Goal: Task Accomplishment & Management: Manage account settings

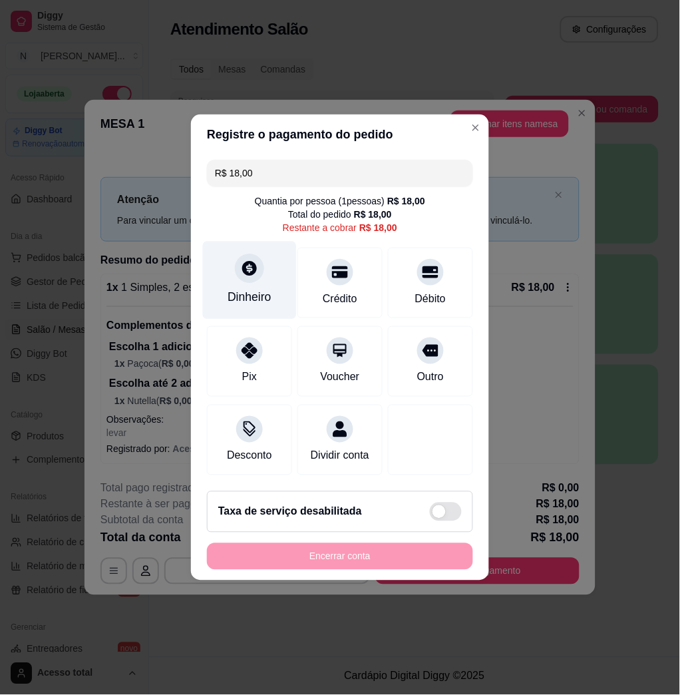
click at [230, 278] on div "Dinheiro" at bounding box center [250, 281] width 94 height 78
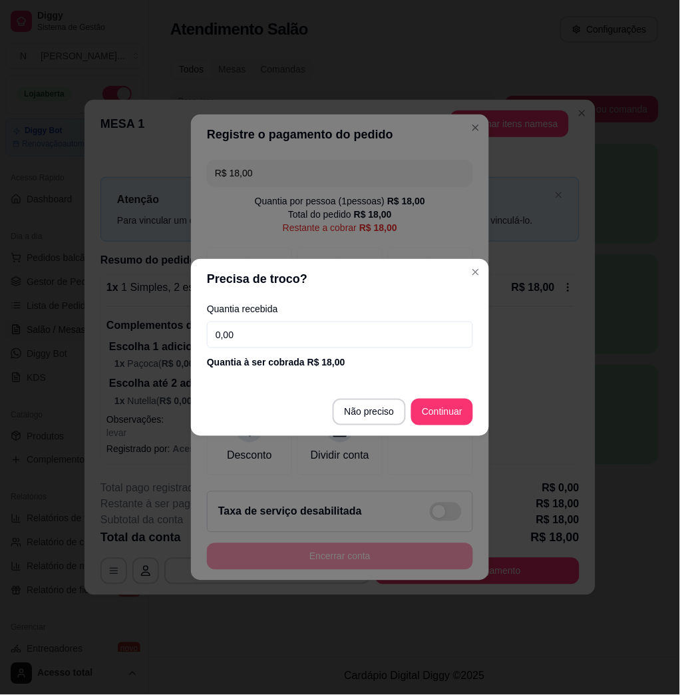
click at [272, 337] on input "0,00" at bounding box center [340, 334] width 266 height 27
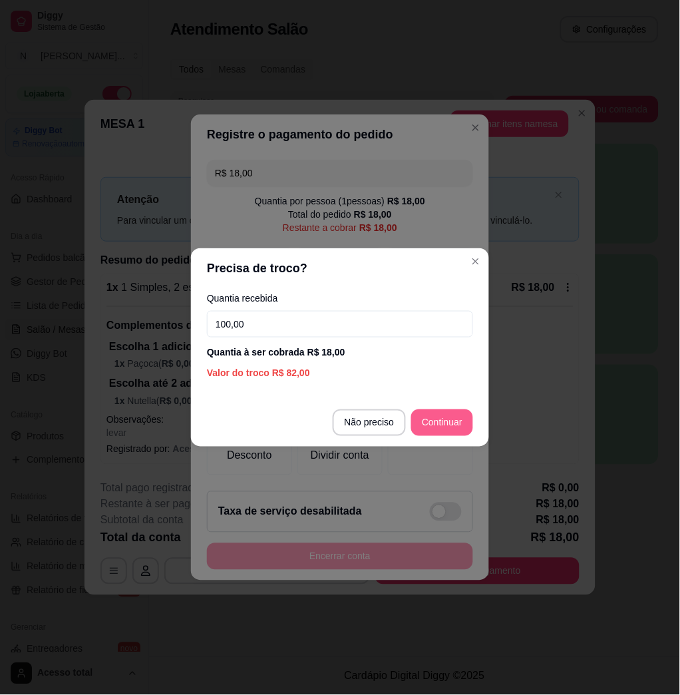
type input "100,00"
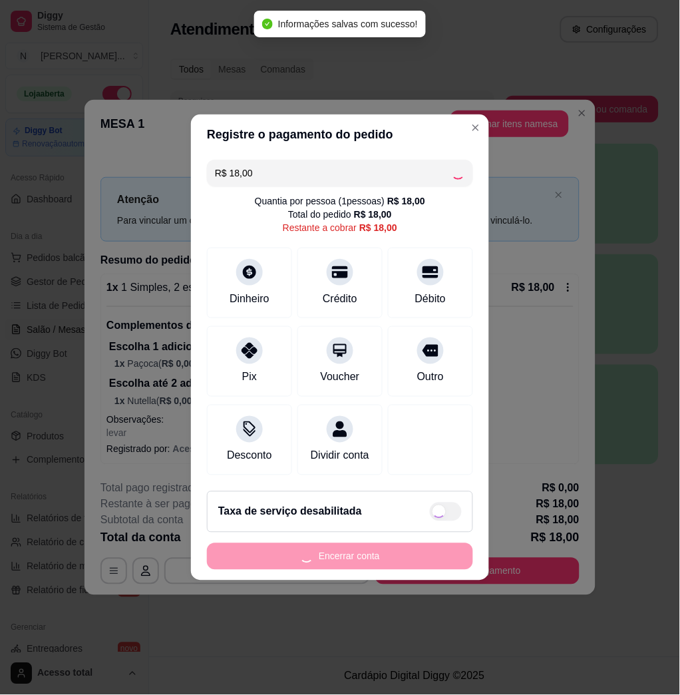
type input "R$ 0,00"
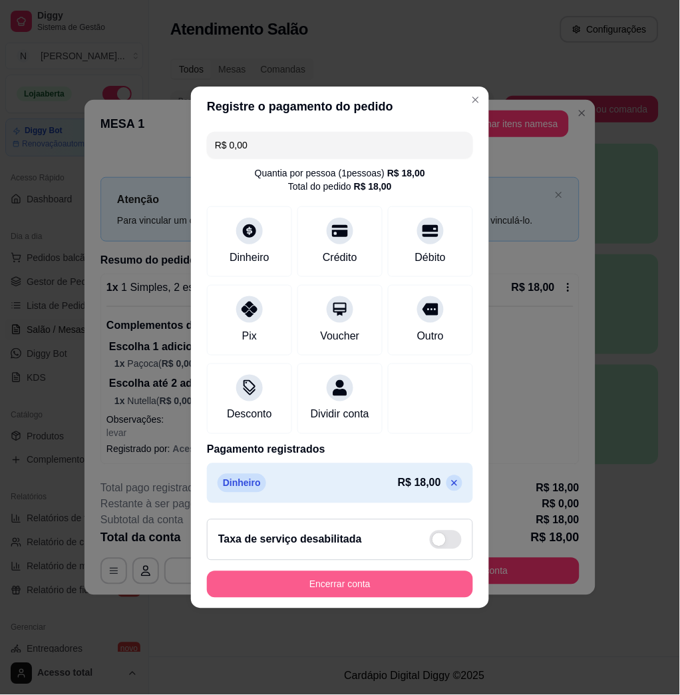
click at [334, 598] on button "Encerrar conta" at bounding box center [340, 584] width 266 height 27
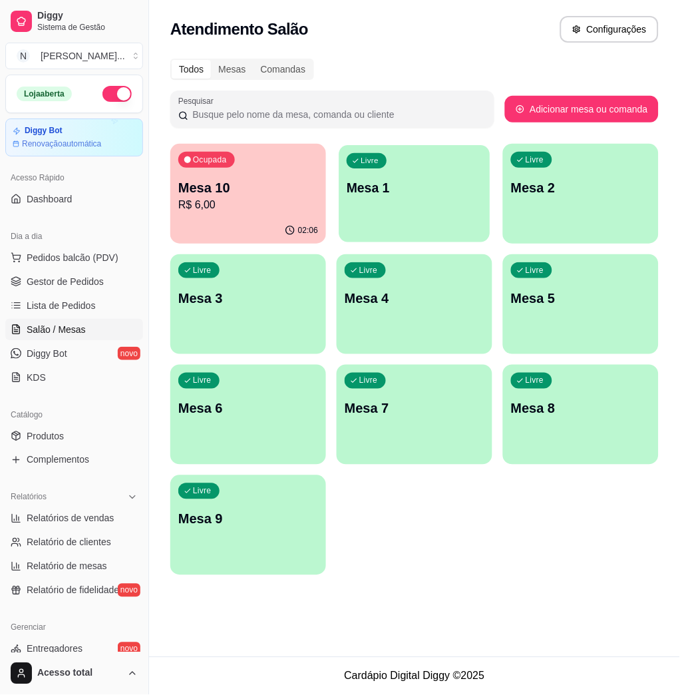
click at [437, 218] on div "Livre Mesa 1" at bounding box center [414, 185] width 151 height 81
click at [273, 198] on p "R$ 6,00" at bounding box center [248, 205] width 140 height 16
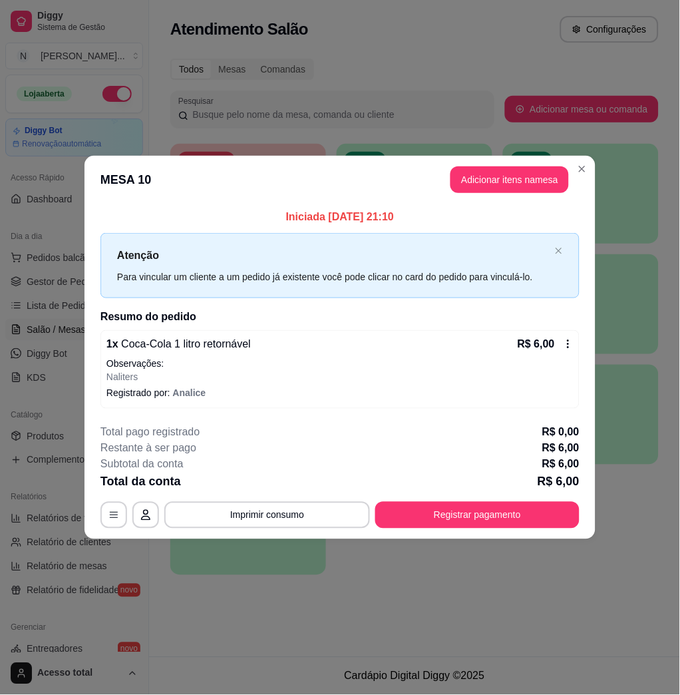
click at [516, 503] on button "Registrar pagamento" at bounding box center [477, 515] width 204 height 27
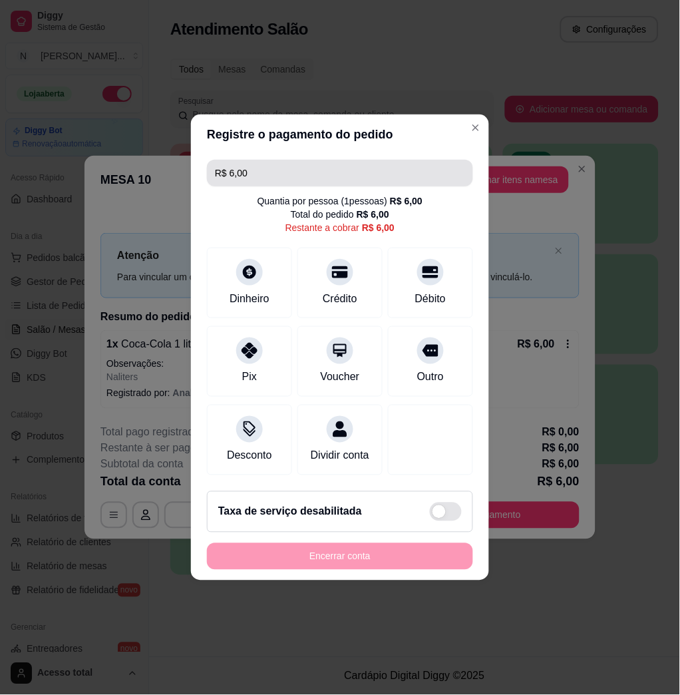
click at [279, 164] on input "R$ 6,00" at bounding box center [340, 173] width 250 height 27
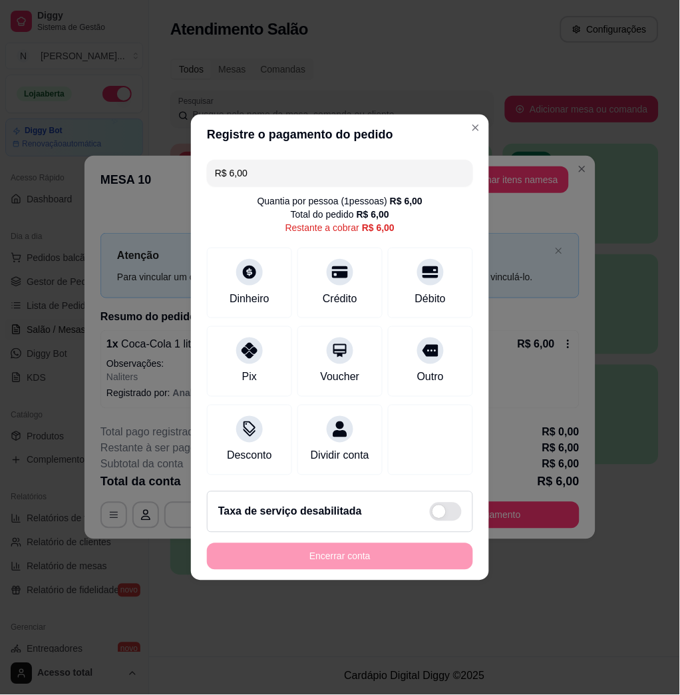
click at [280, 168] on input "R$ 6,00" at bounding box center [340, 173] width 250 height 27
click at [281, 160] on input "R$ 0,60" at bounding box center [340, 173] width 250 height 27
click at [280, 165] on input "R$ 0,60" at bounding box center [340, 173] width 250 height 27
drag, startPoint x: 280, startPoint y: 166, endPoint x: 239, endPoint y: 176, distance: 42.0
click at [248, 176] on input "R$ 0,60" at bounding box center [340, 173] width 250 height 27
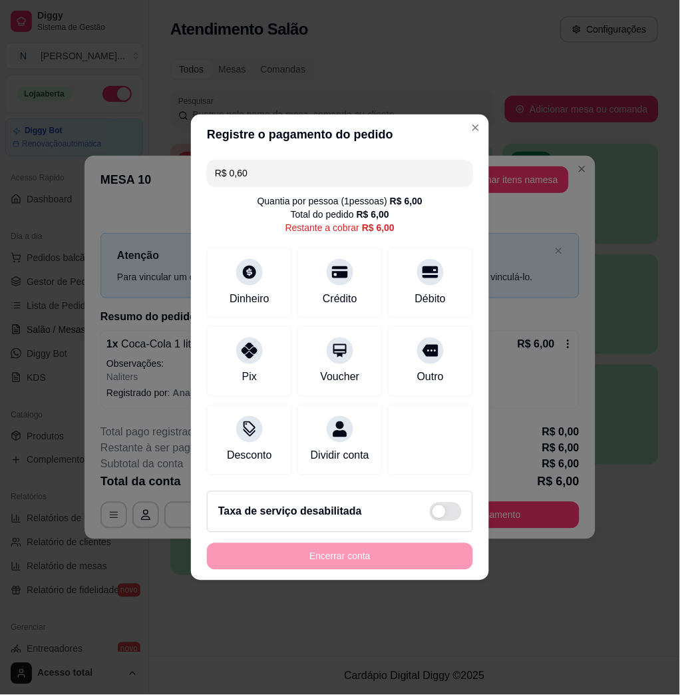
click at [239, 176] on input "R$ 0,60" at bounding box center [340, 173] width 250 height 27
click at [268, 160] on input "R$ 0,60" at bounding box center [340, 173] width 250 height 27
click at [235, 263] on div at bounding box center [249, 268] width 29 height 29
click at [248, 289] on div "Dinheiro" at bounding box center [250, 297] width 44 height 17
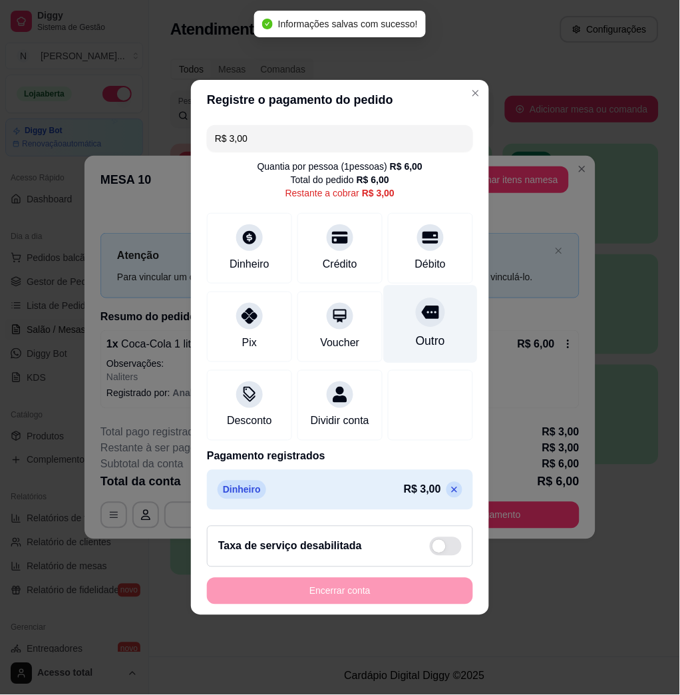
click at [402, 314] on div "Outro" at bounding box center [431, 324] width 94 height 78
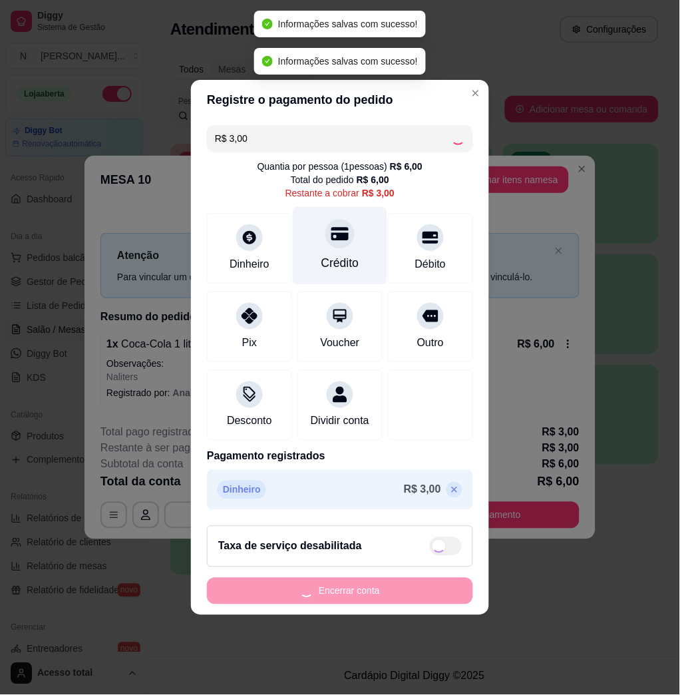
type input "R$ 0,00"
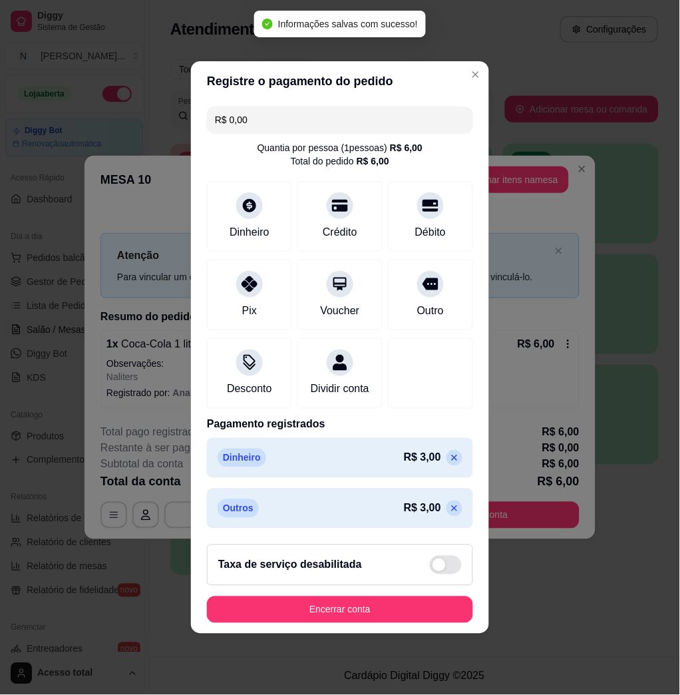
click at [344, 616] on button "Encerrar conta" at bounding box center [340, 609] width 266 height 27
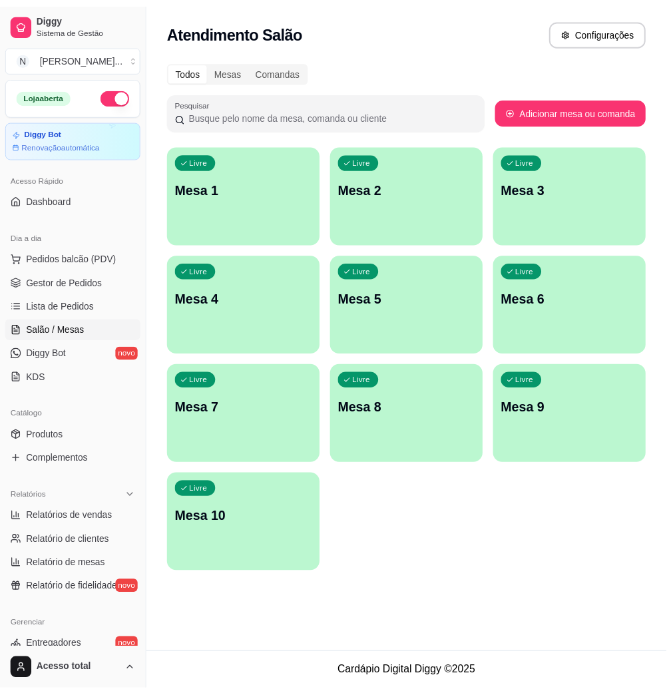
scroll to position [177, 0]
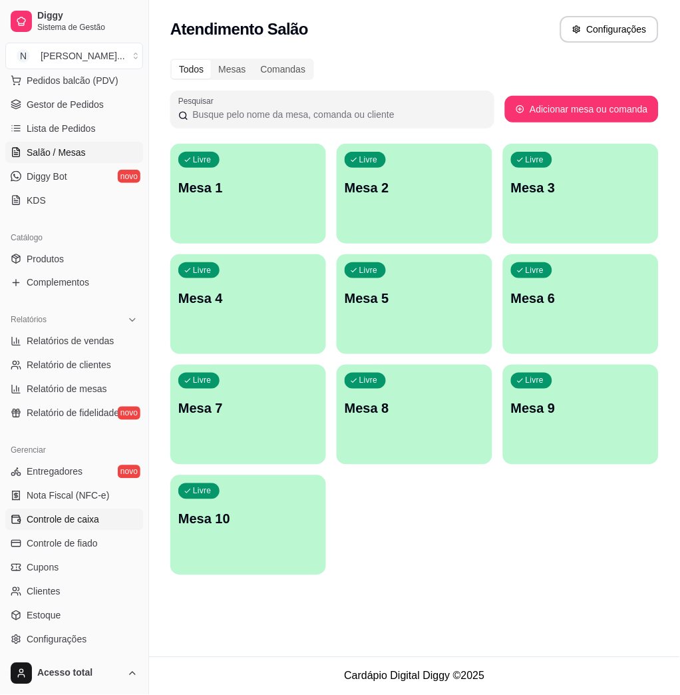
click at [61, 521] on span "Controle de caixa" at bounding box center [63, 519] width 73 height 13
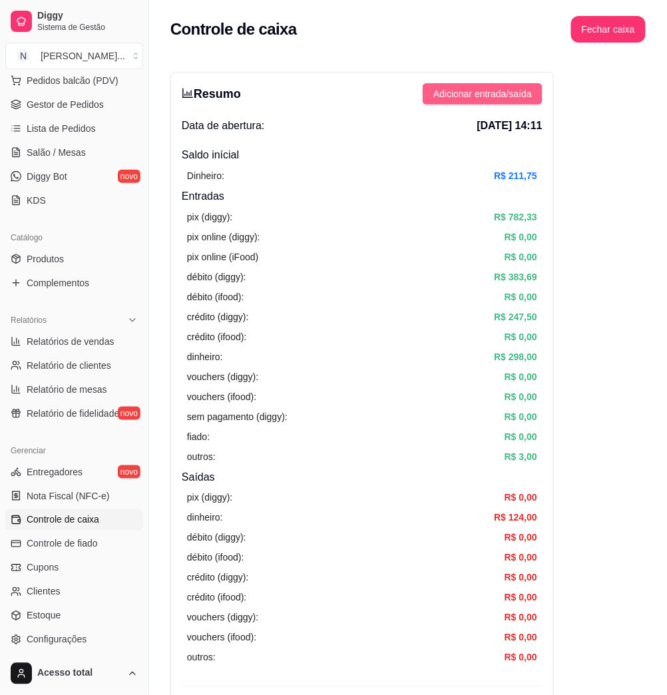
click at [441, 91] on span "Adicionar entrada/saída" at bounding box center [482, 94] width 98 height 15
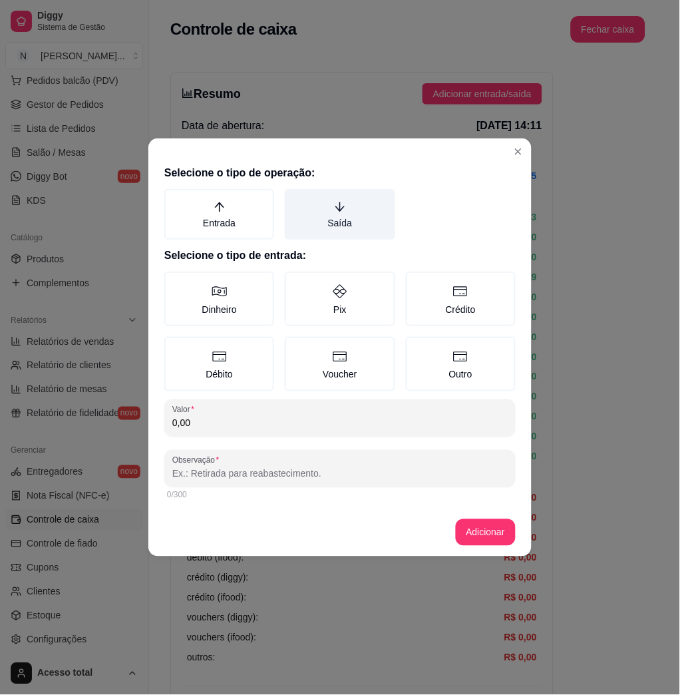
click at [320, 210] on label "Saída" at bounding box center [340, 214] width 110 height 51
click at [295, 199] on button "Saída" at bounding box center [289, 193] width 11 height 11
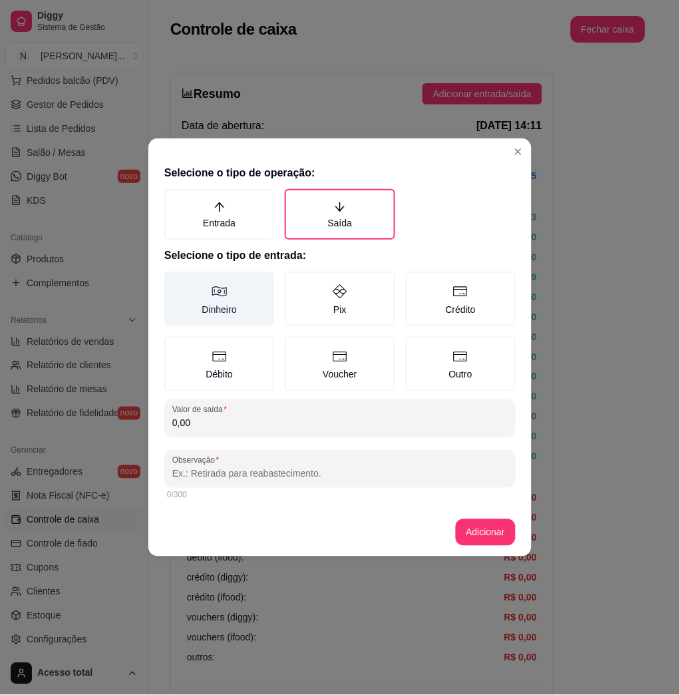
click at [204, 298] on label "Dinheiro" at bounding box center [219, 299] width 110 height 55
click at [174, 282] on button "Dinheiro" at bounding box center [169, 276] width 11 height 11
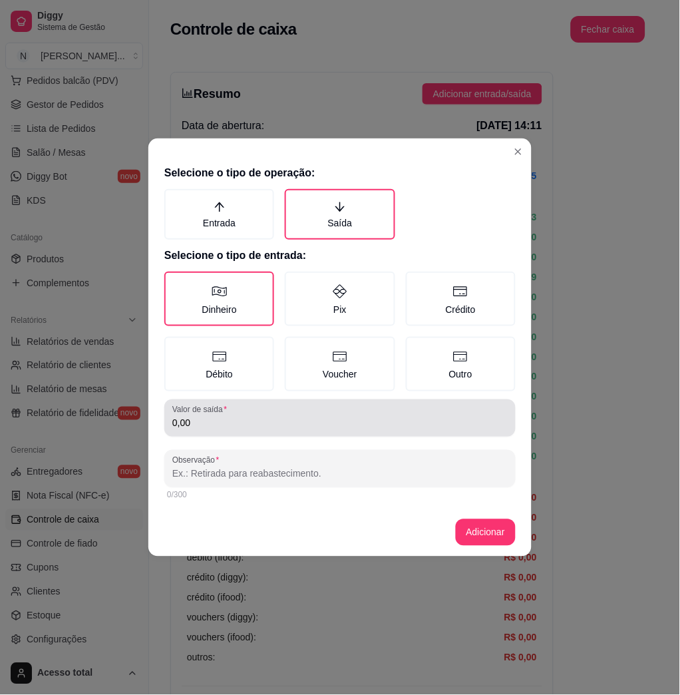
click at [278, 411] on div "0,00" at bounding box center [339, 418] width 335 height 27
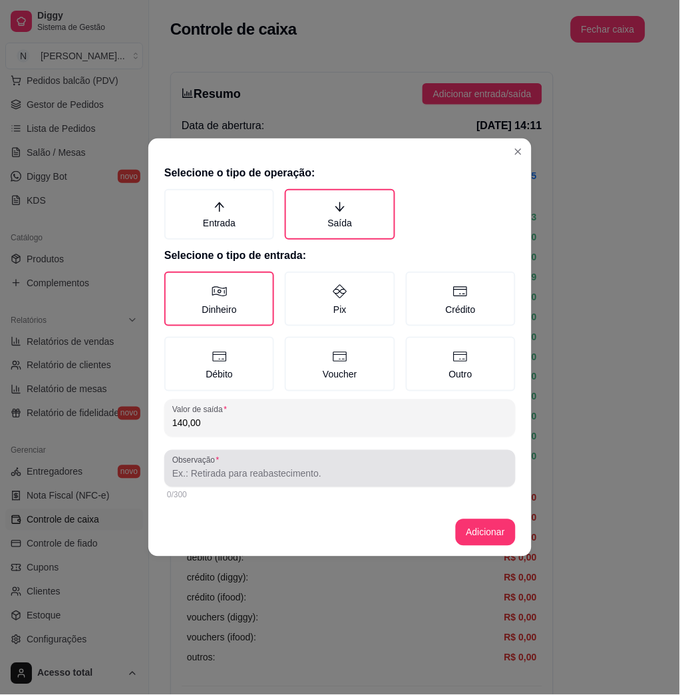
type input "140,00"
click at [248, 461] on div at bounding box center [339, 468] width 335 height 27
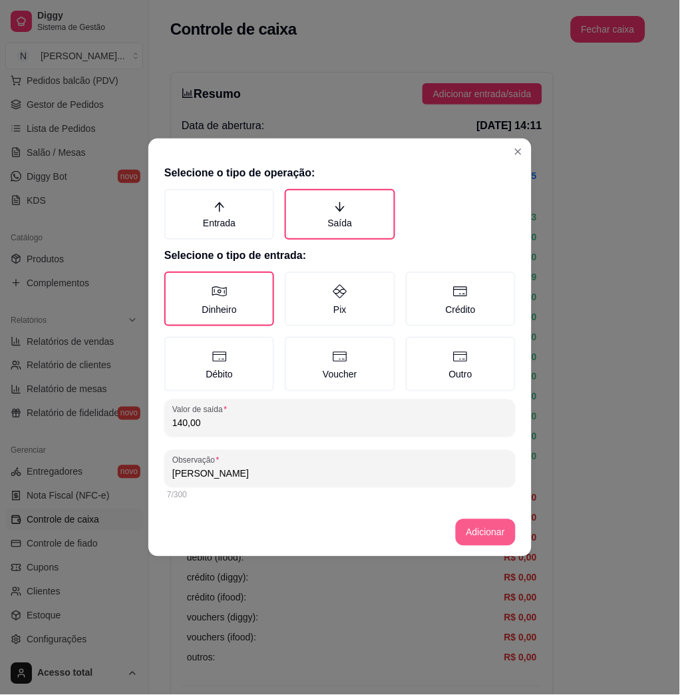
type input "[PERSON_NAME]"
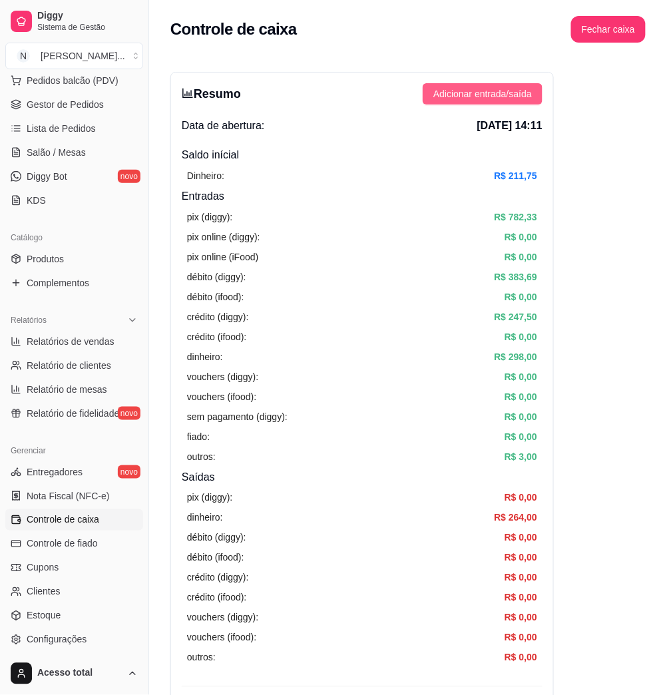
click at [463, 94] on span "Adicionar entrada/saída" at bounding box center [482, 94] width 98 height 15
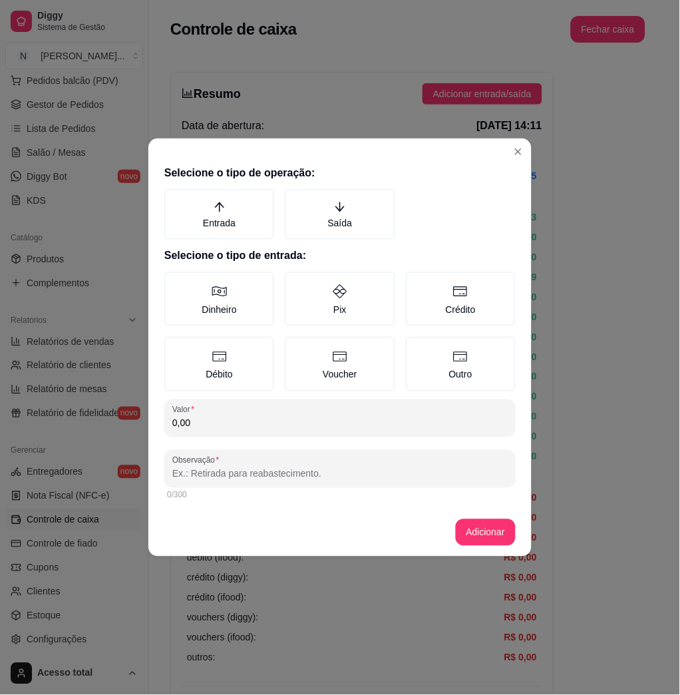
drag, startPoint x: 357, startPoint y: 210, endPoint x: 309, endPoint y: 256, distance: 66.8
click at [354, 211] on label "Saída" at bounding box center [340, 214] width 110 height 51
click at [295, 199] on button "Saída" at bounding box center [289, 193] width 11 height 11
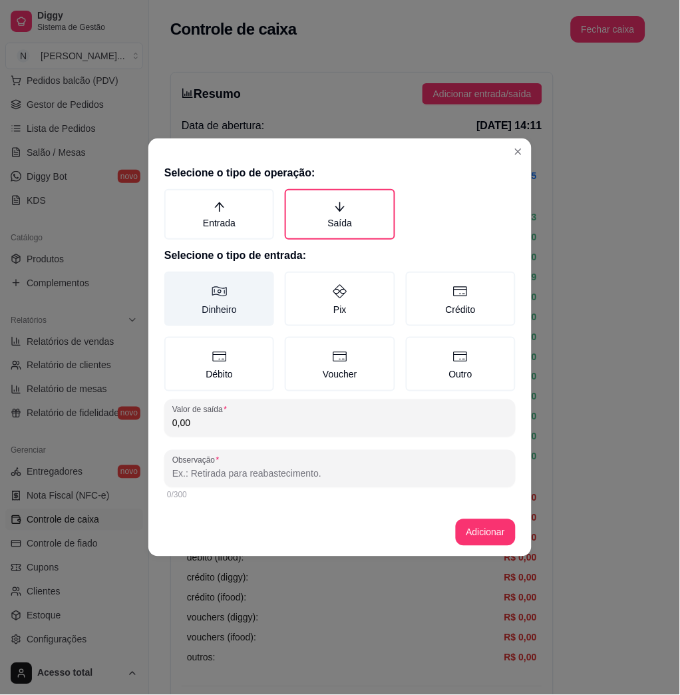
click at [188, 317] on label "Dinheiro" at bounding box center [219, 299] width 110 height 55
click at [174, 282] on button "Dinheiro" at bounding box center [169, 276] width 11 height 11
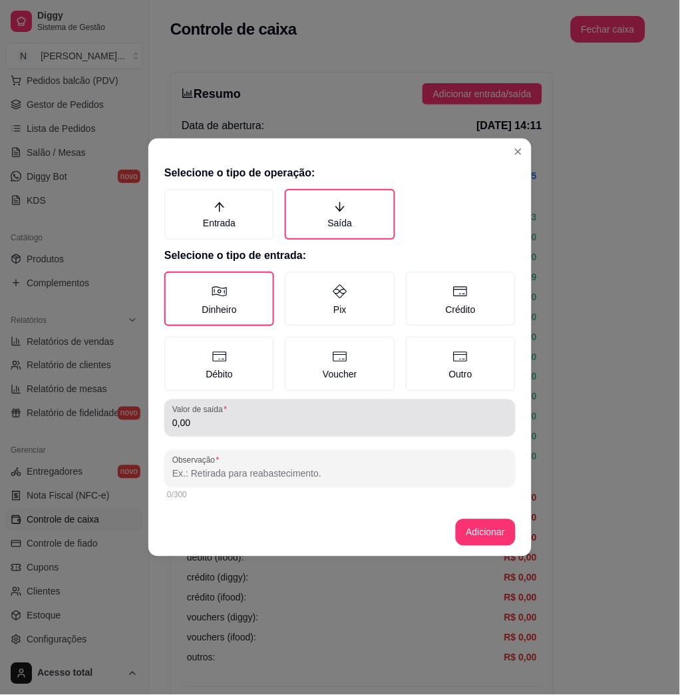
click at [225, 423] on input "0,00" at bounding box center [339, 423] width 335 height 13
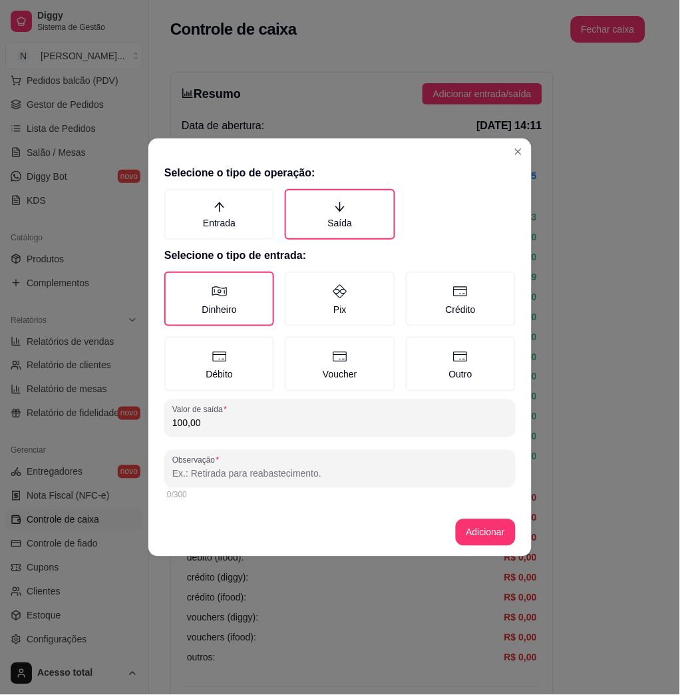
type input "100,00"
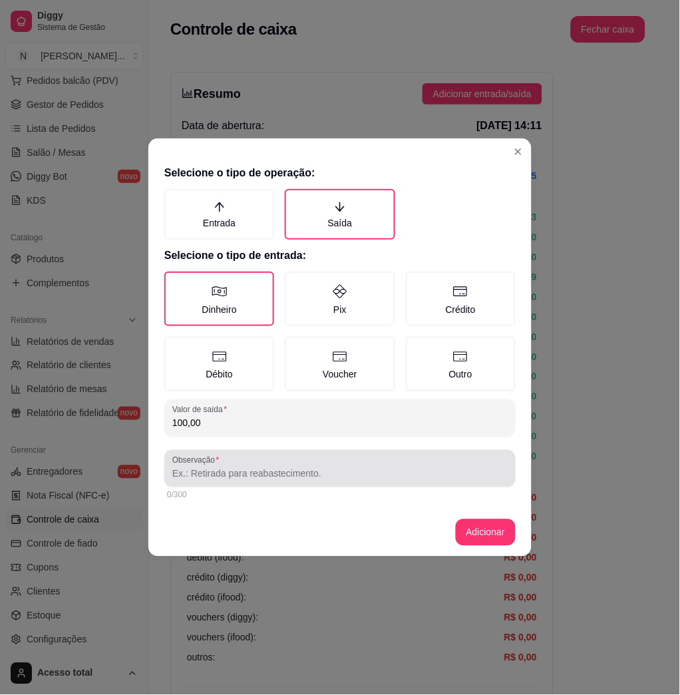
click at [247, 463] on div at bounding box center [339, 468] width 335 height 27
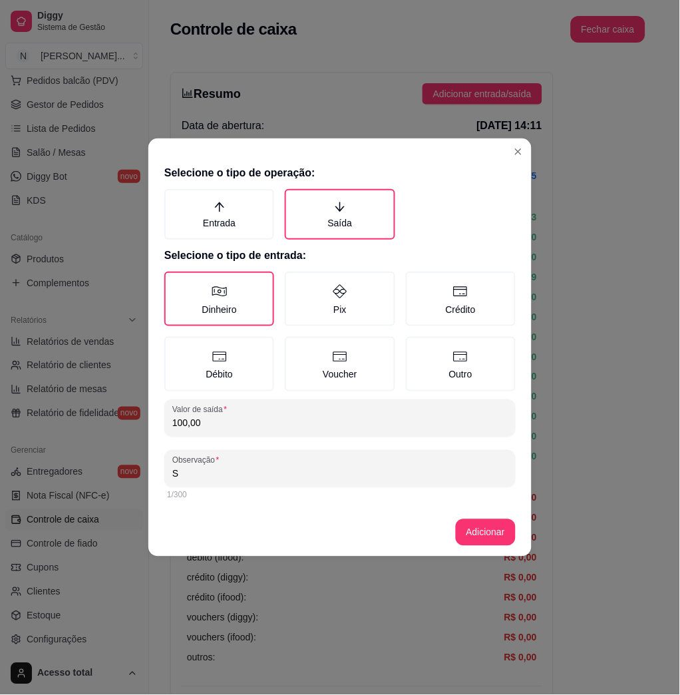
type input "S"
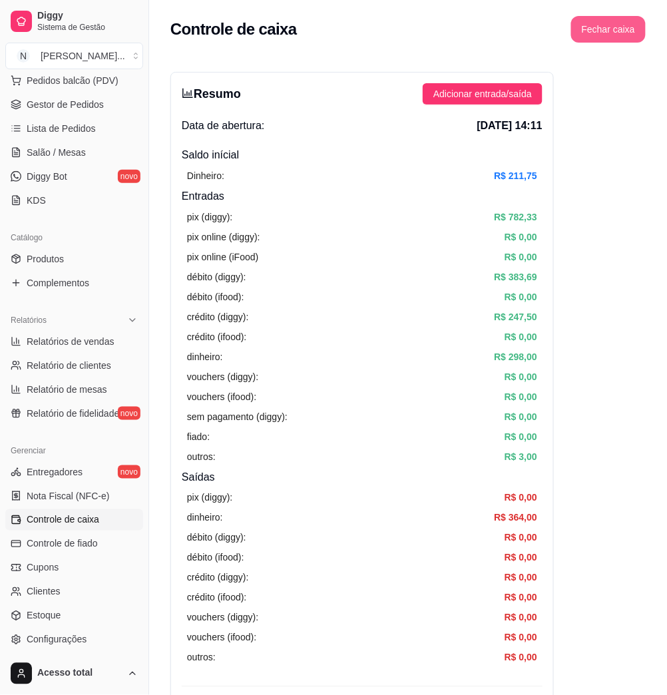
click at [605, 33] on button "Fechar caixa" at bounding box center [608, 29] width 75 height 27
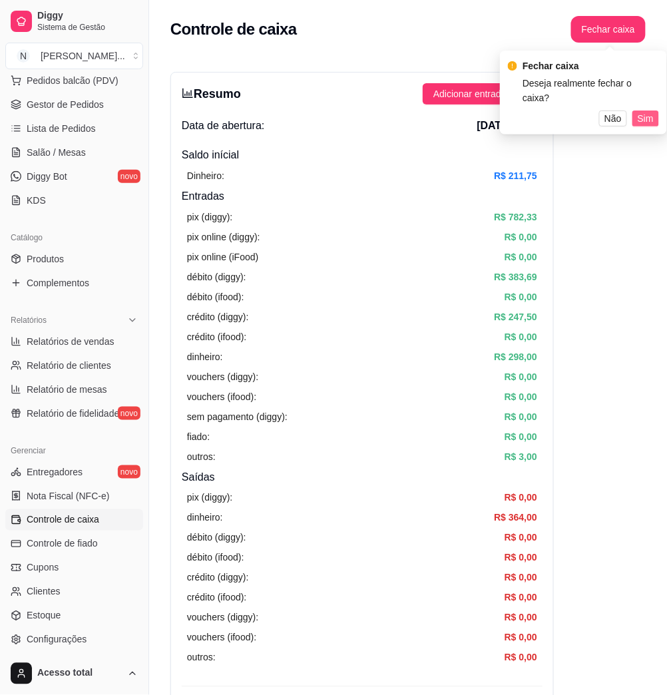
click at [642, 111] on span "Sim" at bounding box center [646, 118] width 16 height 15
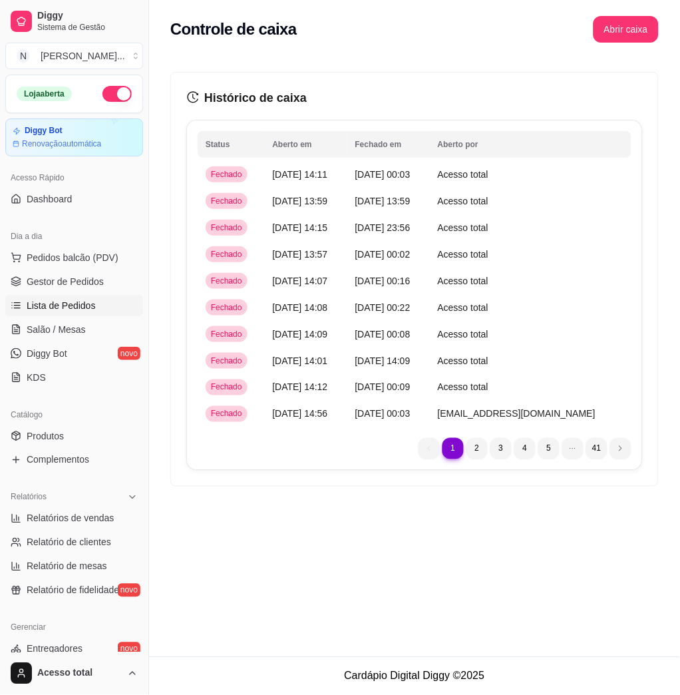
click at [77, 297] on link "Lista de Pedidos" at bounding box center [74, 305] width 138 height 21
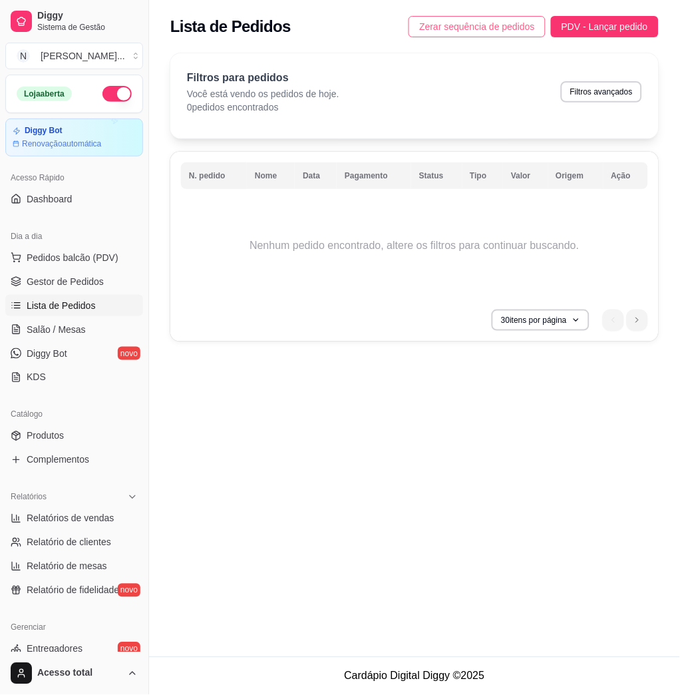
click at [520, 20] on span "Zerar sequência de pedidos" at bounding box center [477, 26] width 116 height 15
